Goal: Complete application form

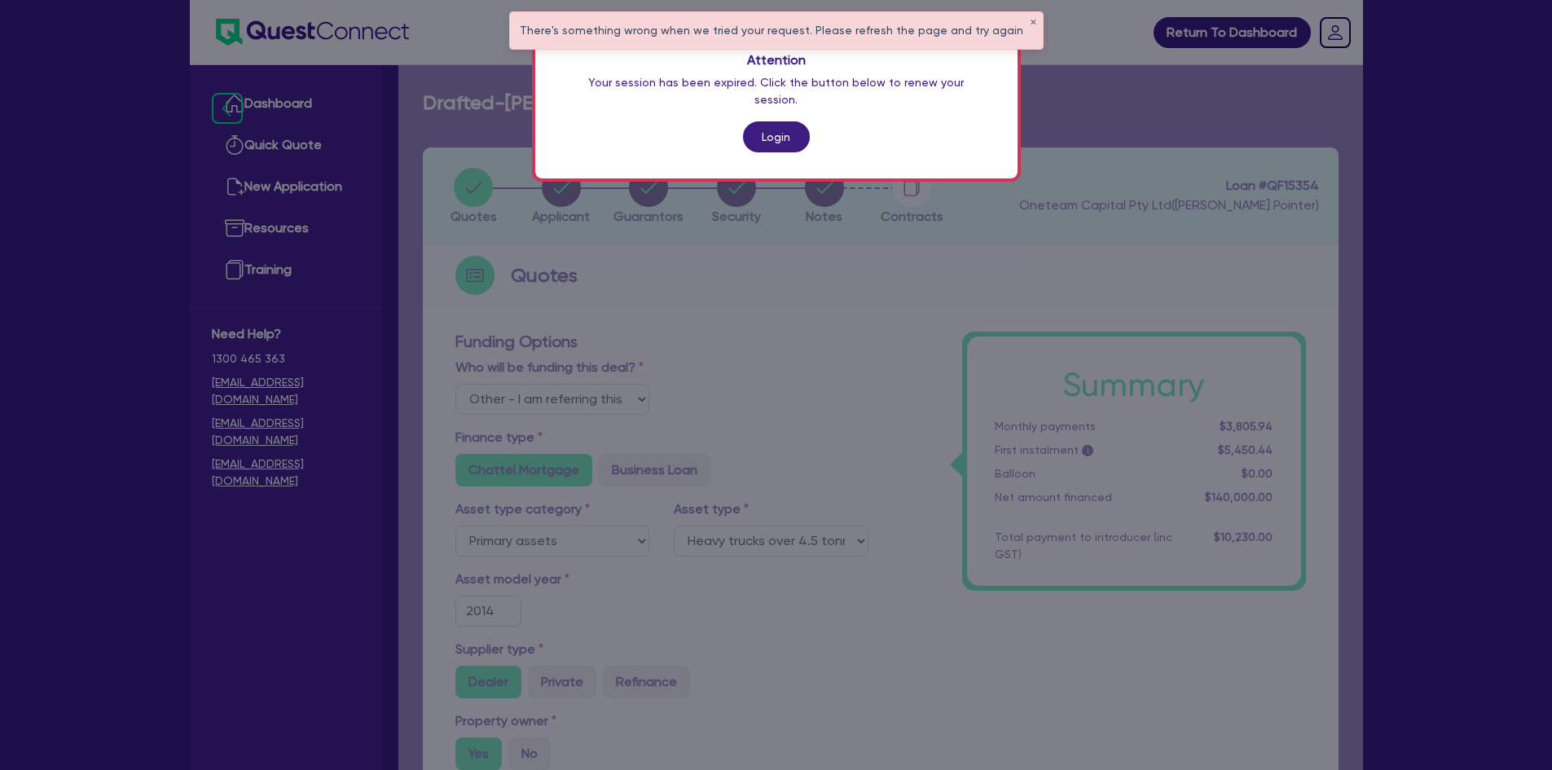
select select "Other"
select select "PRIMARY_ASSETS"
select select "HEAVY_TRUCKS"
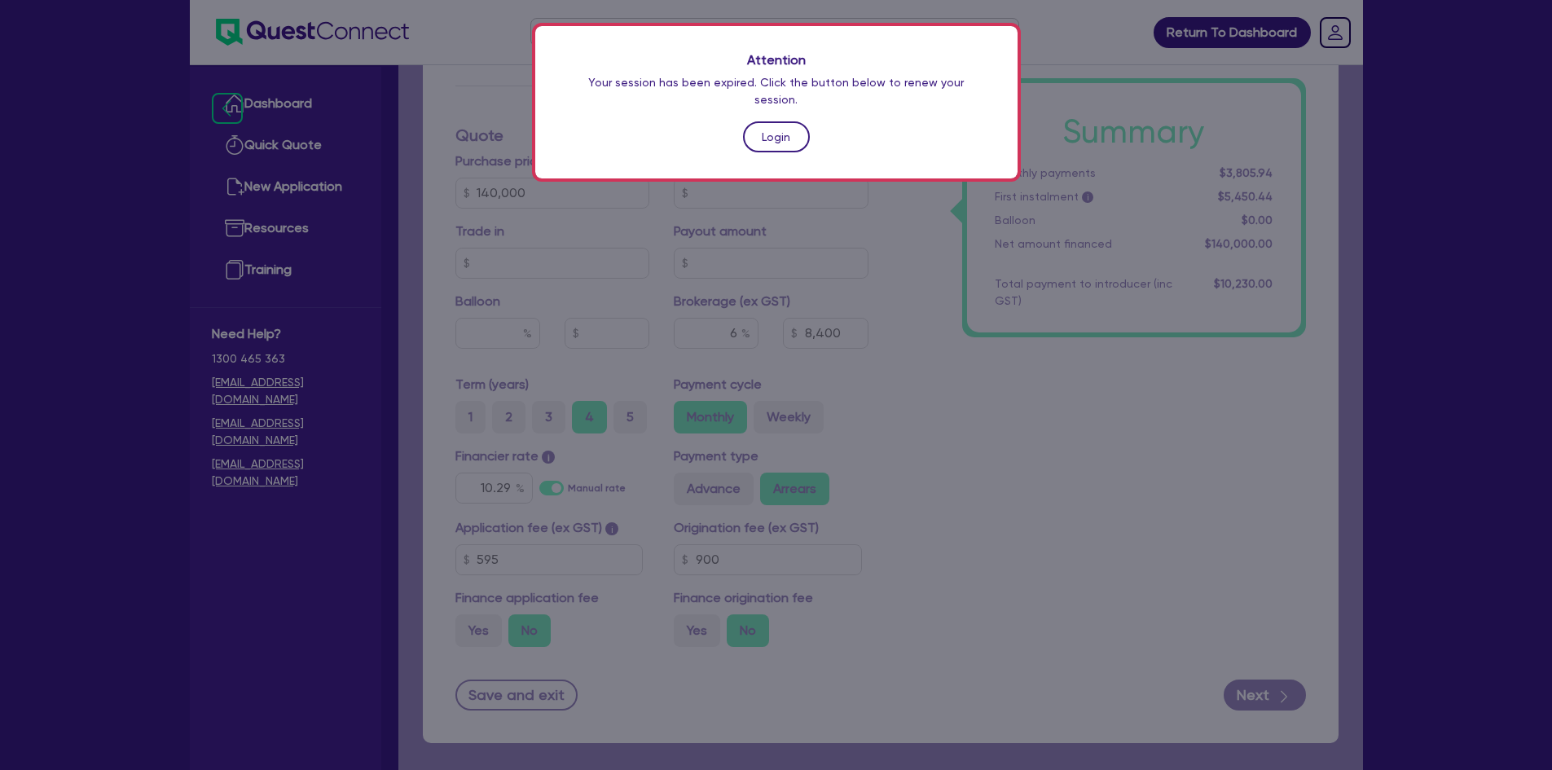
click at [785, 121] on link "Login" at bounding box center [776, 136] width 67 height 31
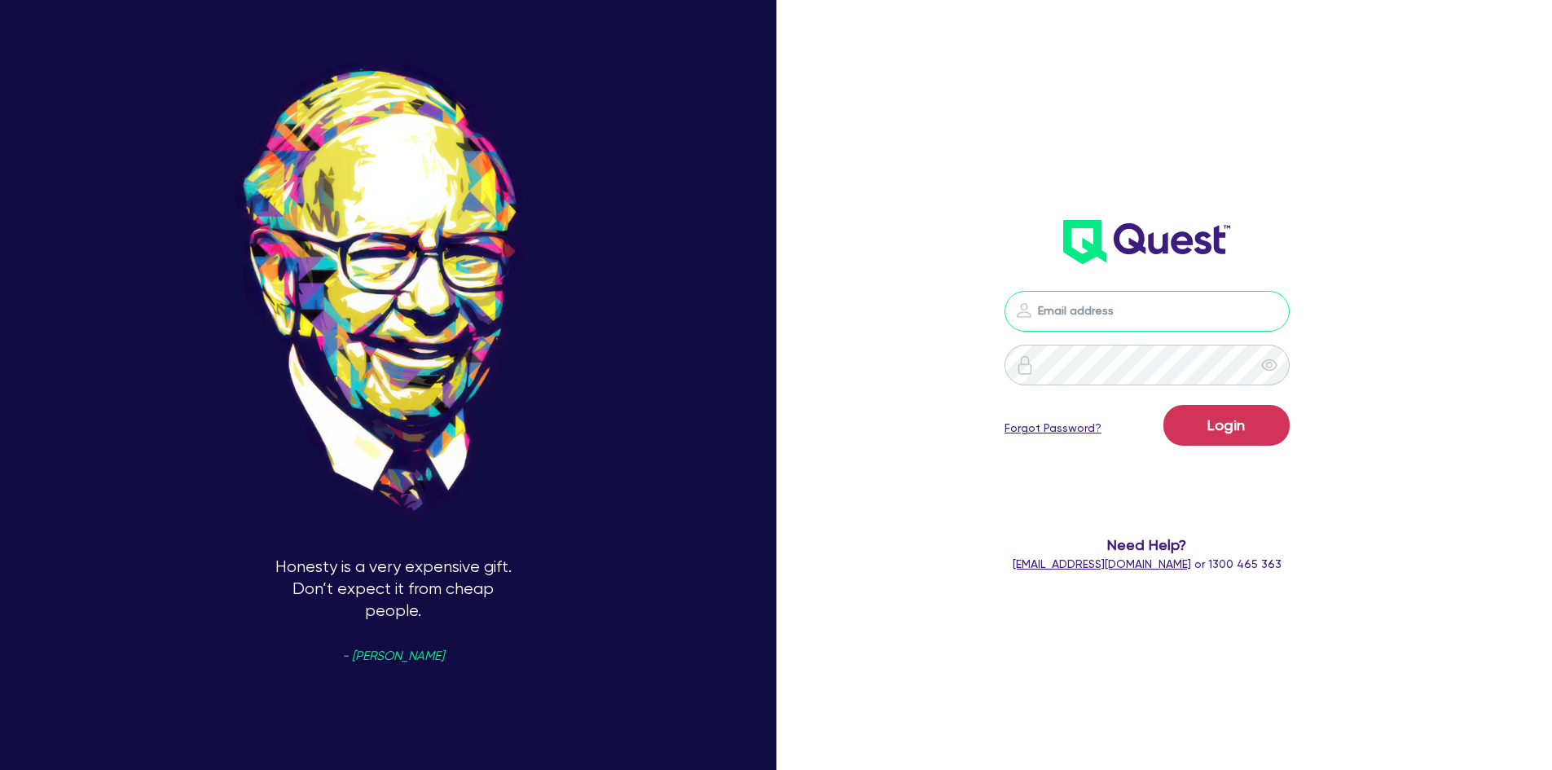
click at [1145, 319] on input "email" at bounding box center [1147, 311] width 285 height 41
type input "[PERSON_NAME][EMAIL_ADDRESS][DOMAIN_NAME]"
click at [1163, 405] on button "Login" at bounding box center [1226, 425] width 126 height 41
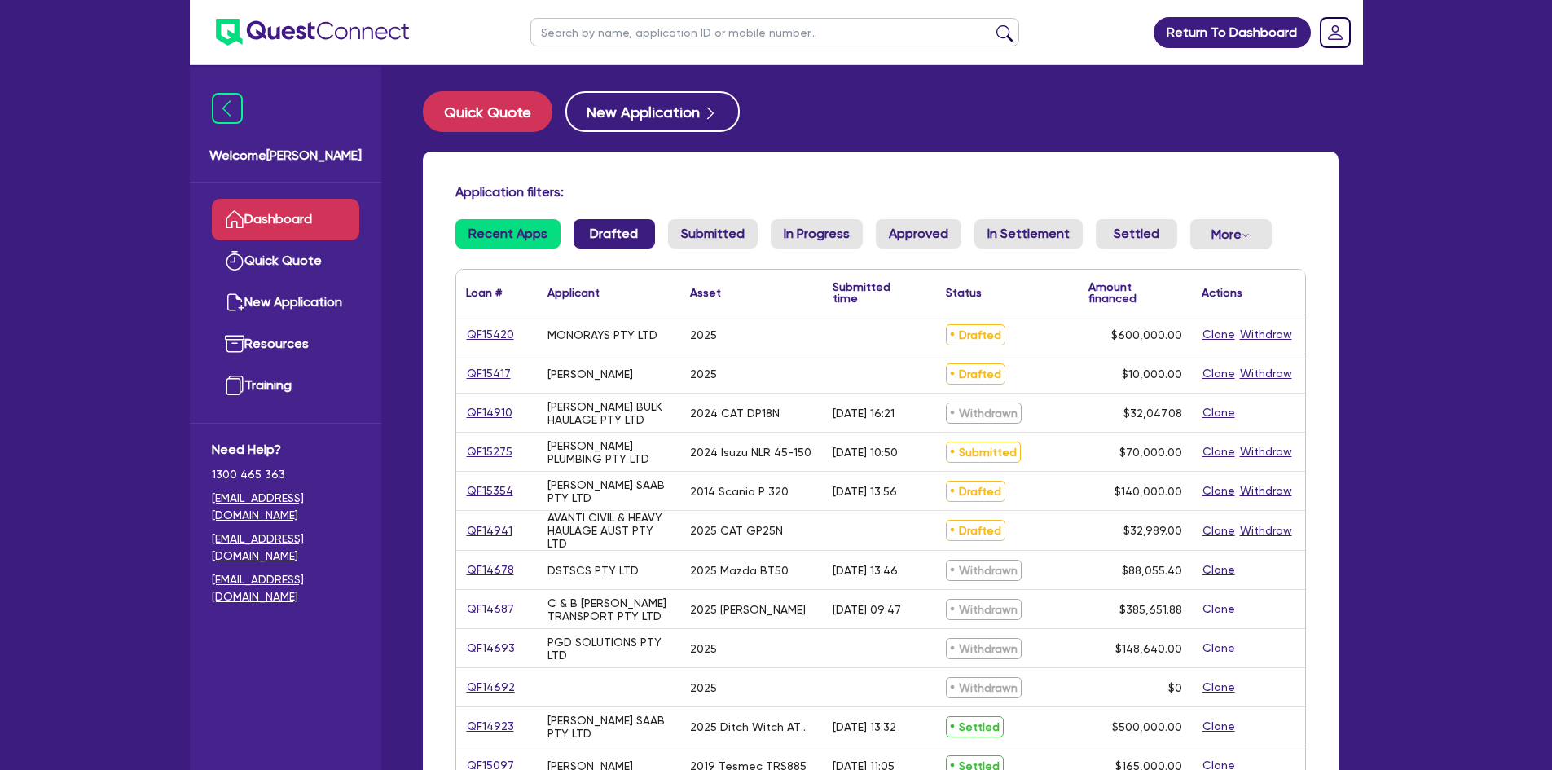
click at [618, 225] on link "Drafted" at bounding box center [614, 233] width 81 height 29
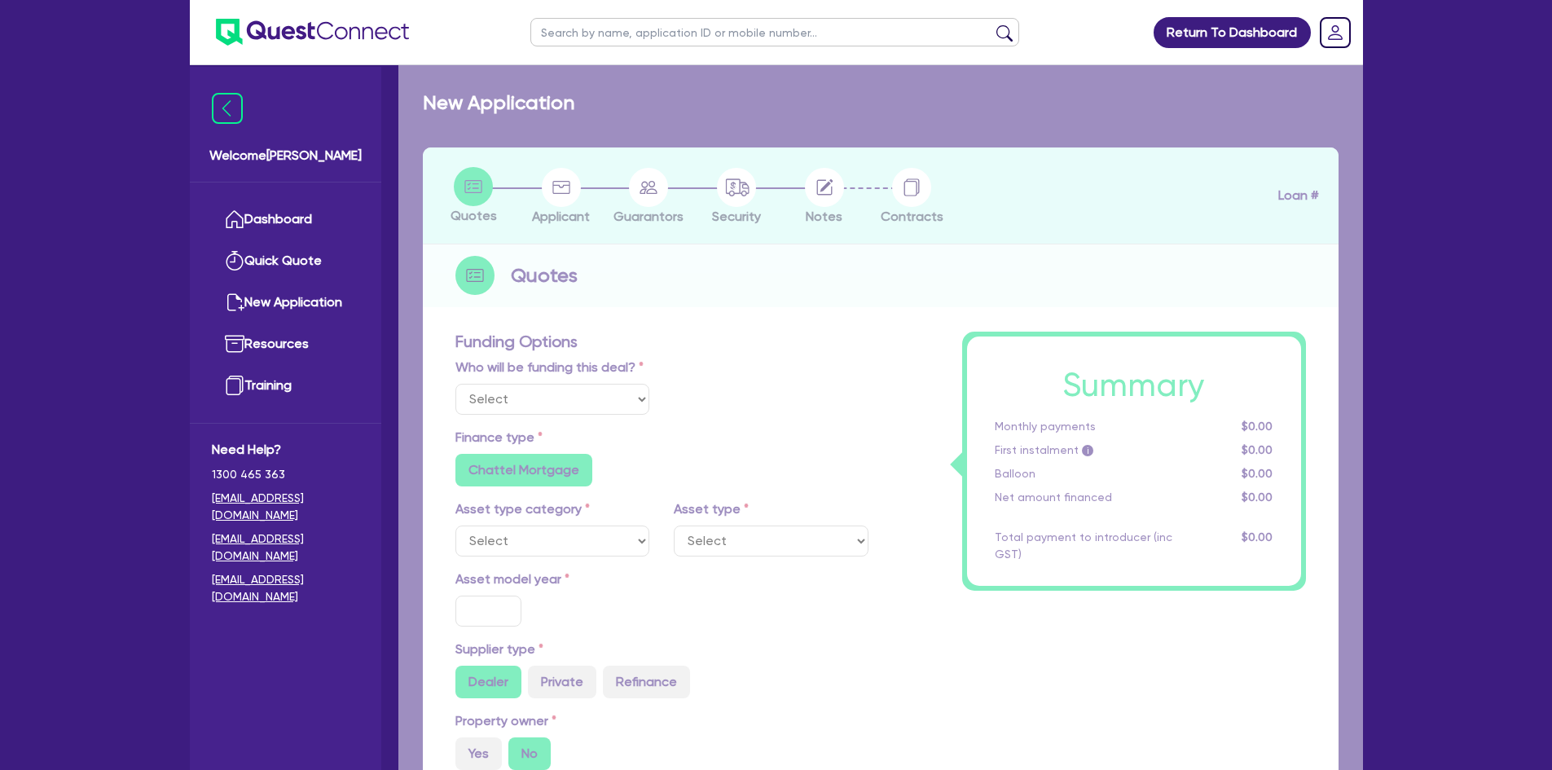
select select "Other"
select select "PRIMARY_ASSETS"
type input "2025"
radio input "true"
type input "674,740"
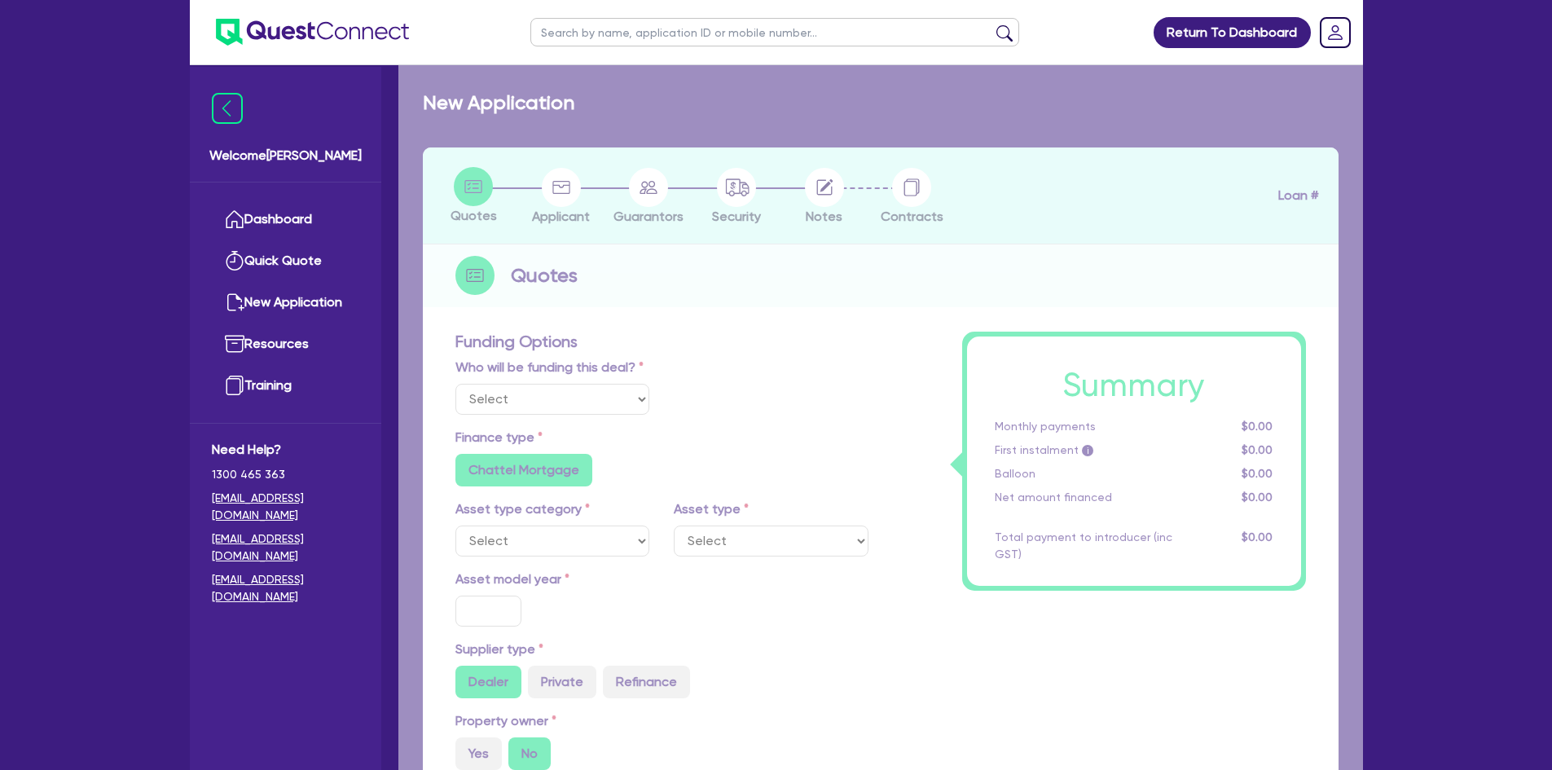
type input "74,740"
type input "3"
type input "18,000"
type input "5.99"
type input "1,200"
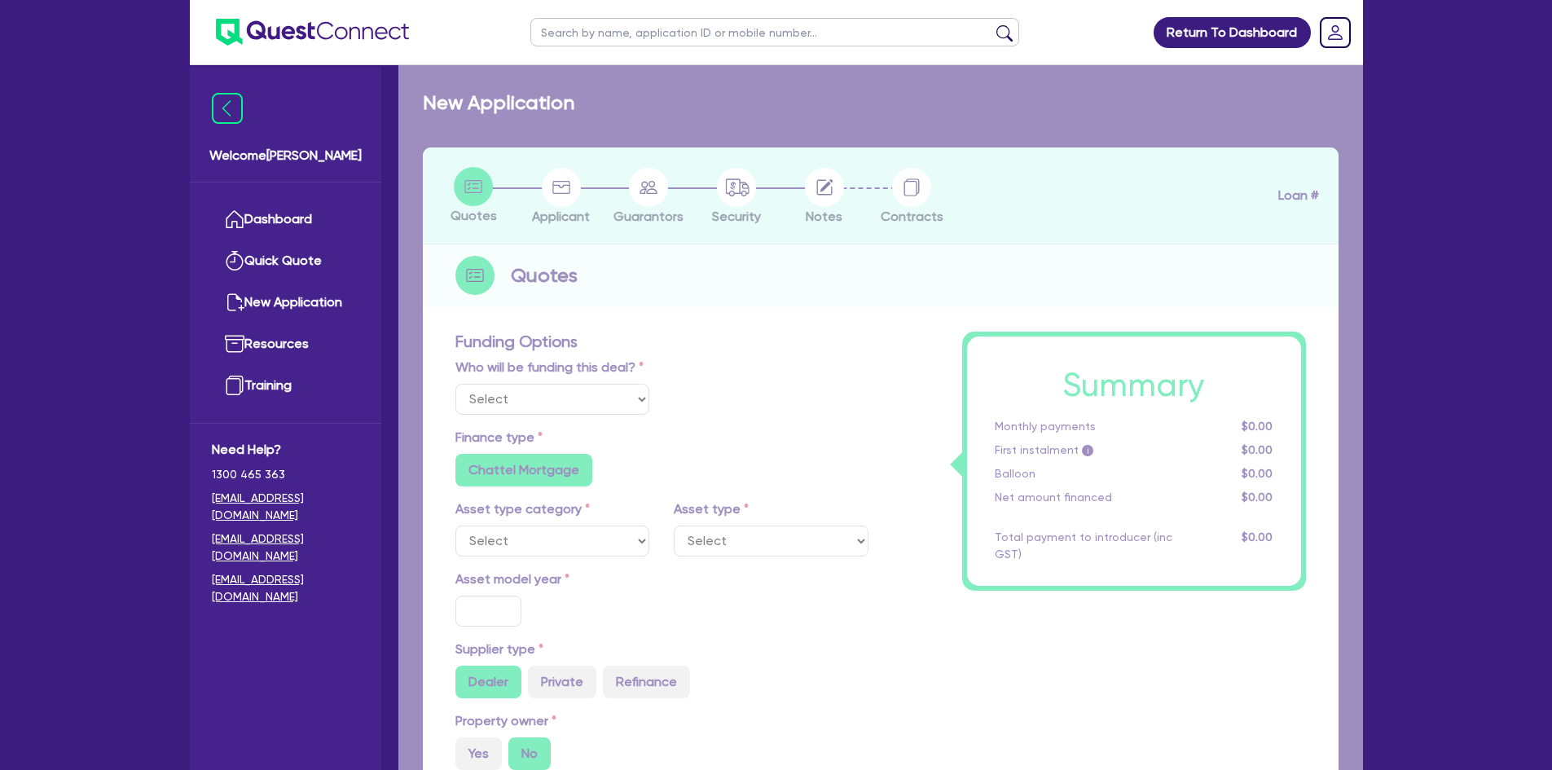
radio input "false"
select select "YELLOW_GOODS_AND_EXCAVATORS"
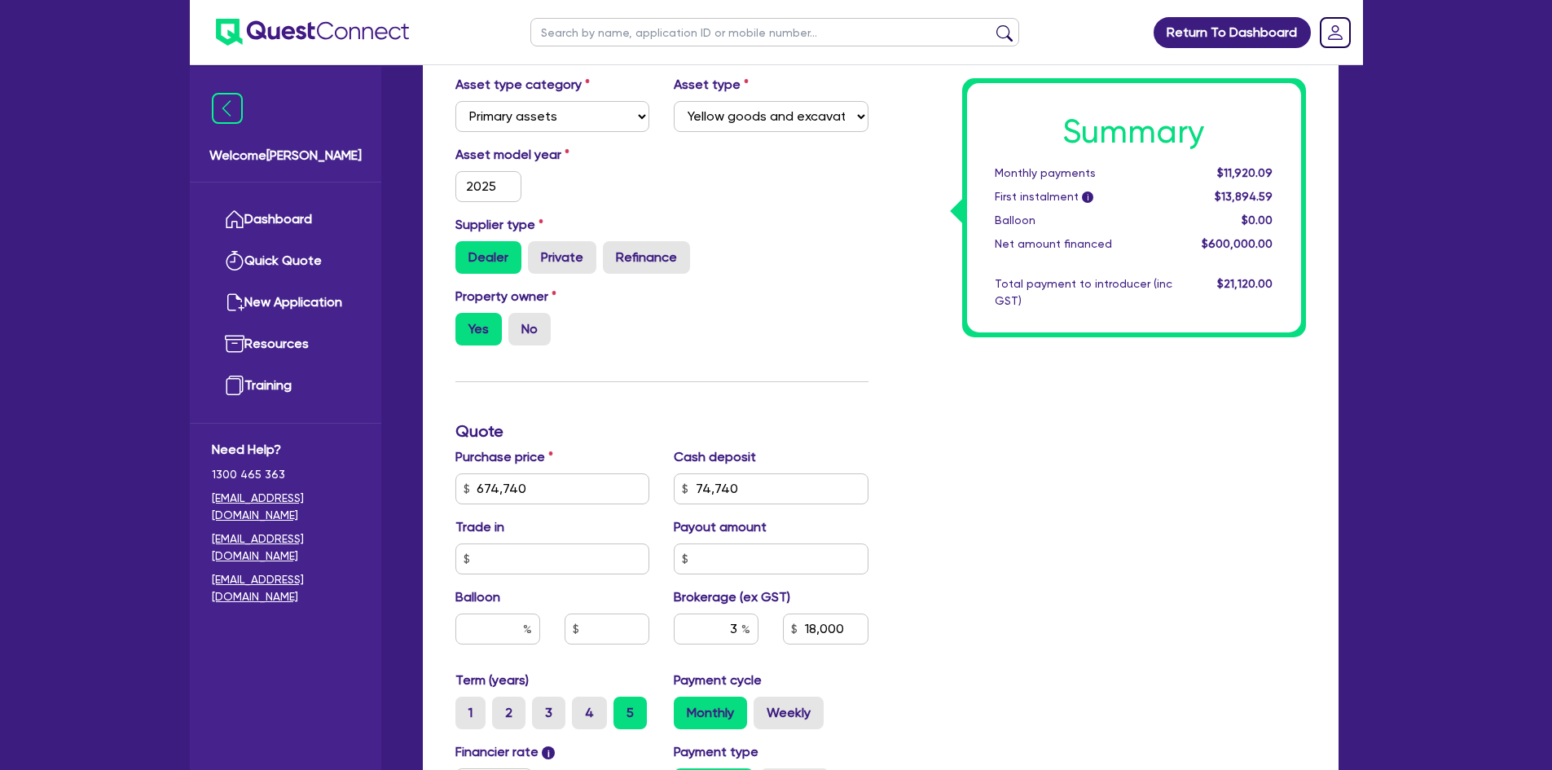
scroll to position [570, 0]
